Goal: Navigation & Orientation: Go to known website

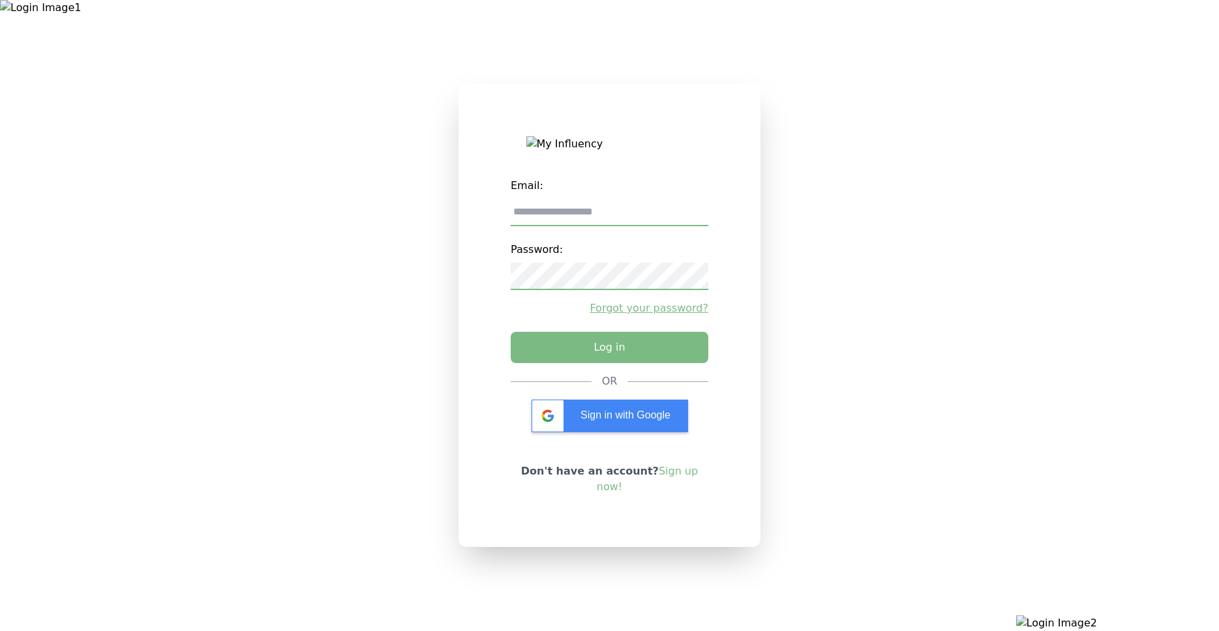
drag, startPoint x: 224, startPoint y: 271, endPoint x: 216, endPoint y: 217, distance: 54.0
click at [224, 271] on div at bounding box center [203, 315] width 406 height 631
click at [413, 141] on div "Email: Password: Forgot your password? Log in OR Sign in with Google Don't have…" at bounding box center [609, 315] width 1219 height 631
click at [529, 142] on img at bounding box center [609, 144] width 167 height 16
